Goal: Task Accomplishment & Management: Use online tool/utility

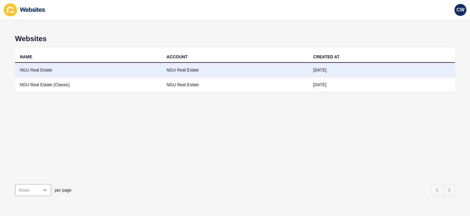
click at [199, 66] on td "NGU Real Estate" at bounding box center [235, 70] width 146 height 15
click at [77, 68] on td "NGU Real Estate" at bounding box center [88, 70] width 146 height 15
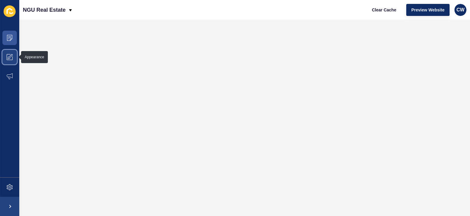
click at [11, 55] on icon at bounding box center [10, 57] width 6 height 6
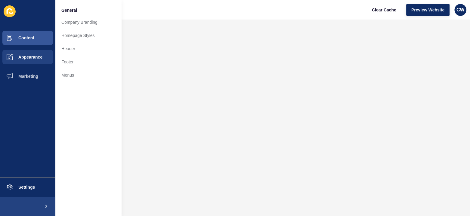
click at [189, 10] on div "NGU Real Estate Clear Cache Preview Website CW" at bounding box center [244, 10] width 451 height 20
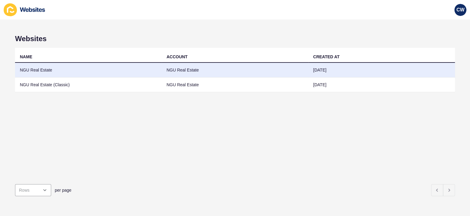
click at [99, 70] on td "NGU Real Estate" at bounding box center [88, 70] width 146 height 15
